Goal: Navigation & Orientation: Find specific page/section

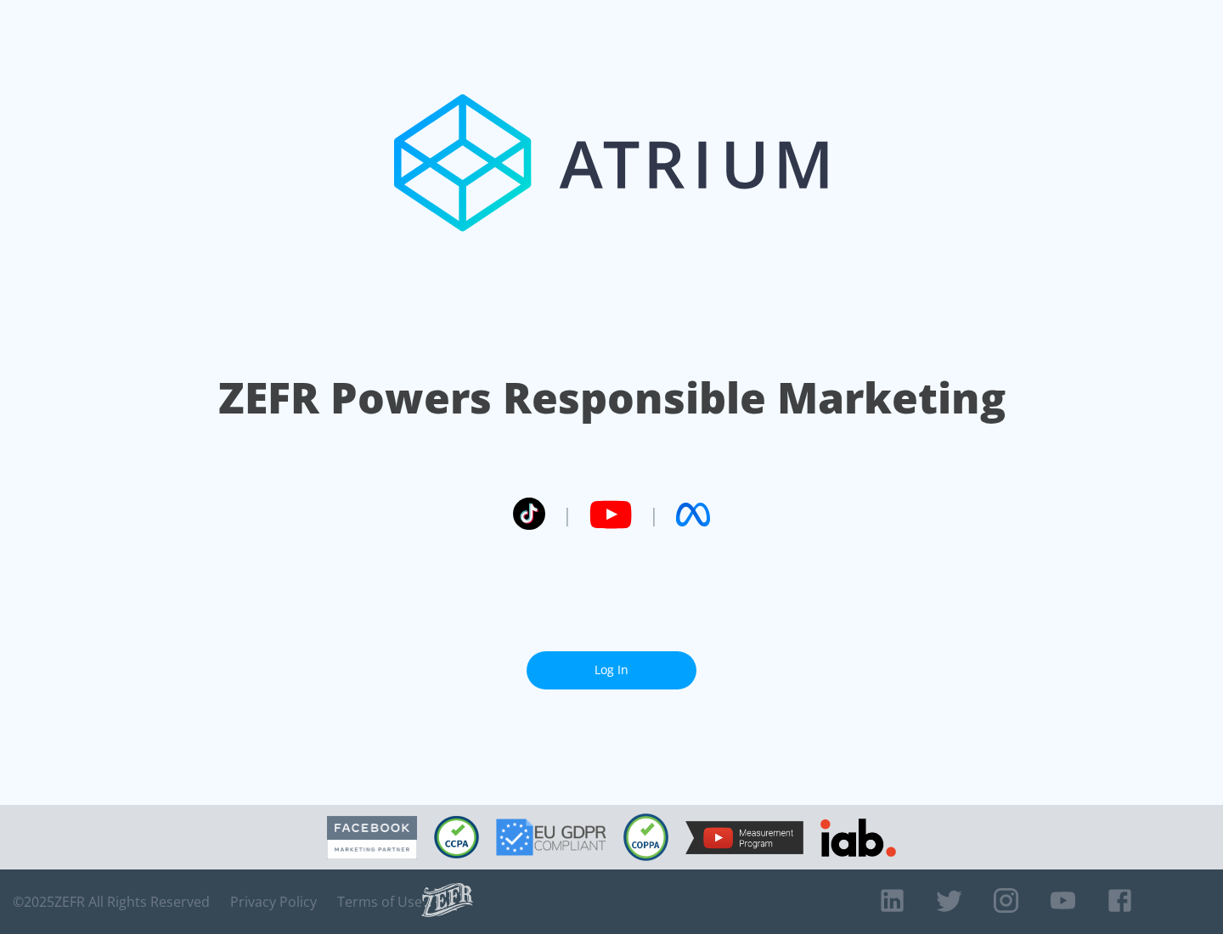
click at [612, 670] on link "Log In" at bounding box center [612, 671] width 170 height 38
